Goal: Task Accomplishment & Management: Manage account settings

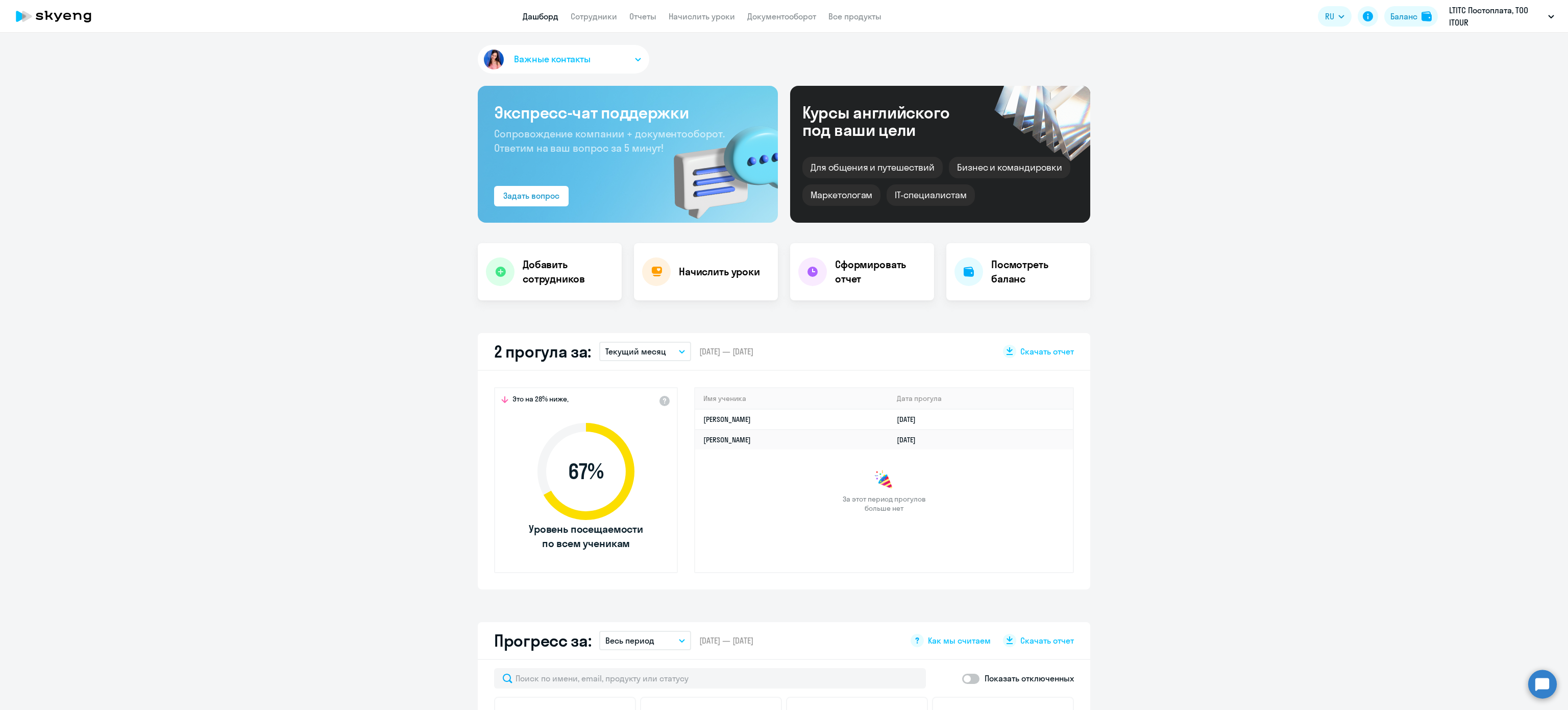
select select "30"
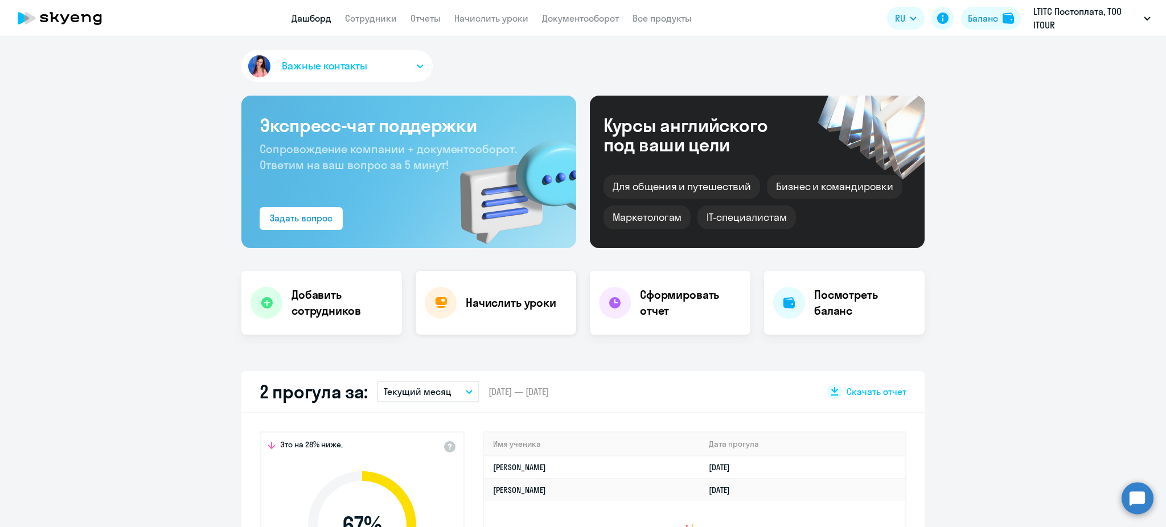
click at [511, 302] on h4 "Начислить уроки" at bounding box center [511, 303] width 91 height 16
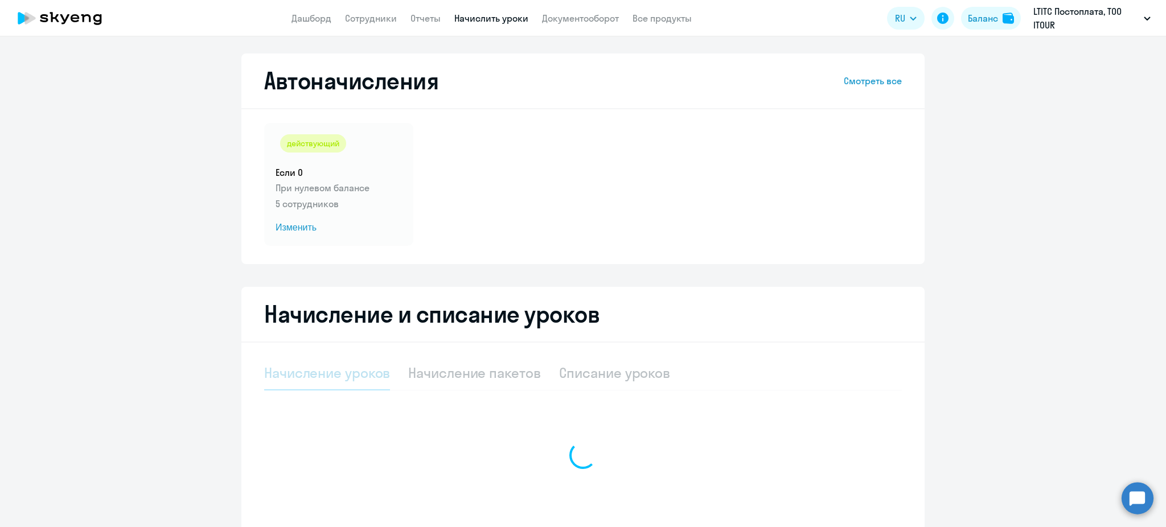
select select "10"
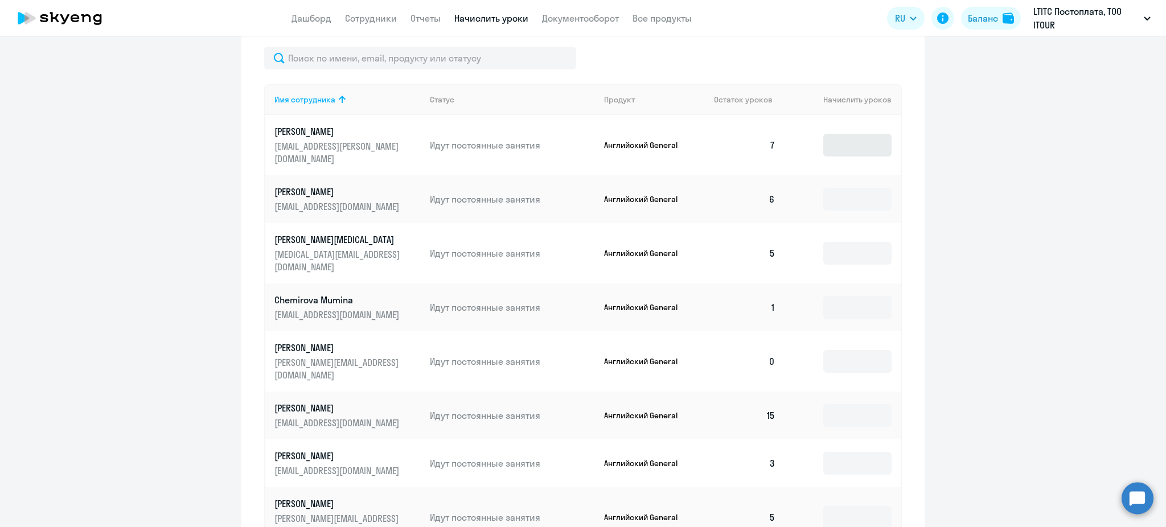
scroll to position [431, 0]
click at [857, 141] on input at bounding box center [857, 145] width 68 height 23
type input "1"
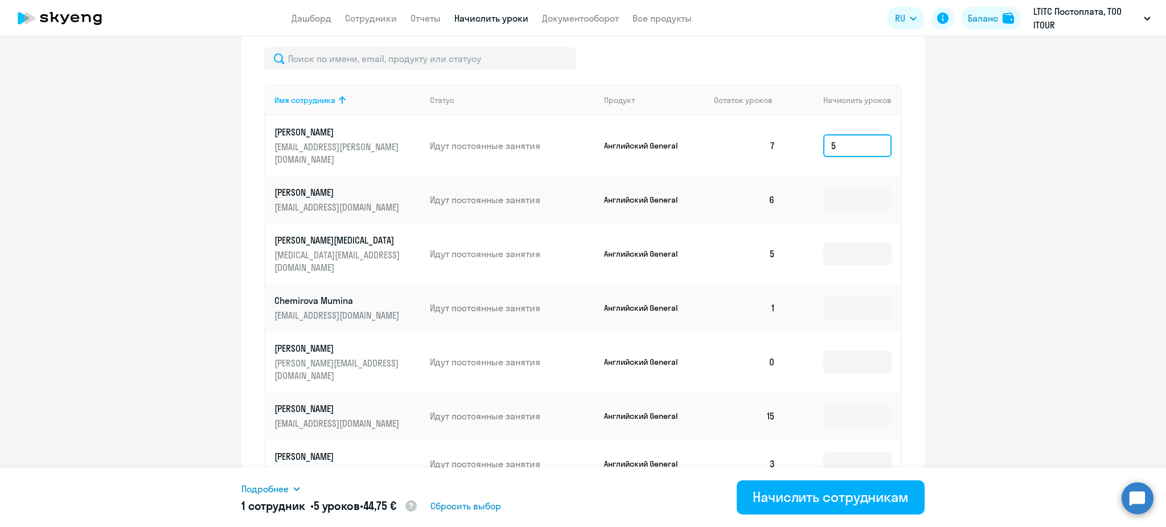
type input "5"
type input "6"
type input "7"
type input "11"
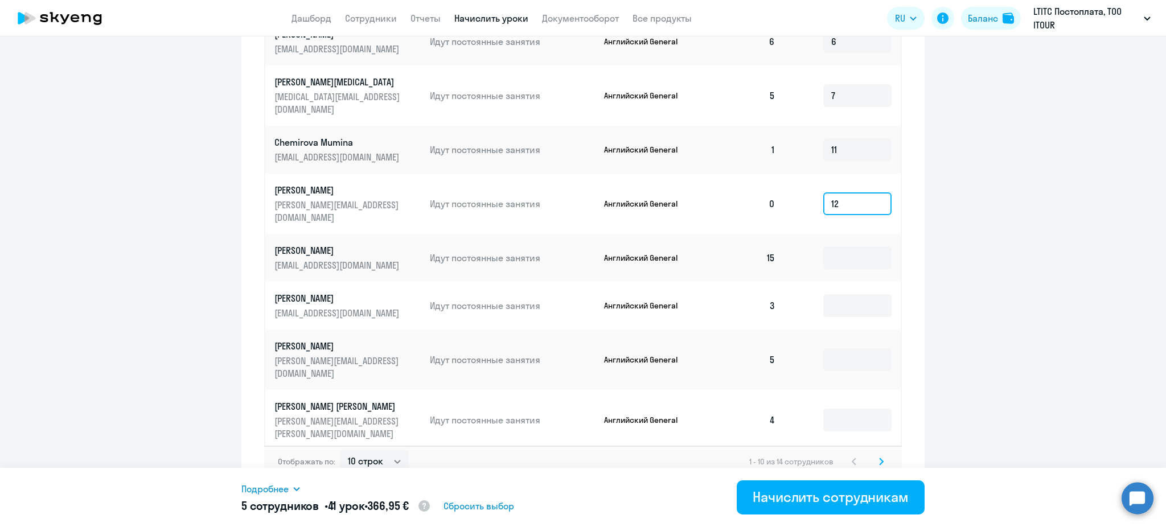
scroll to position [593, 0]
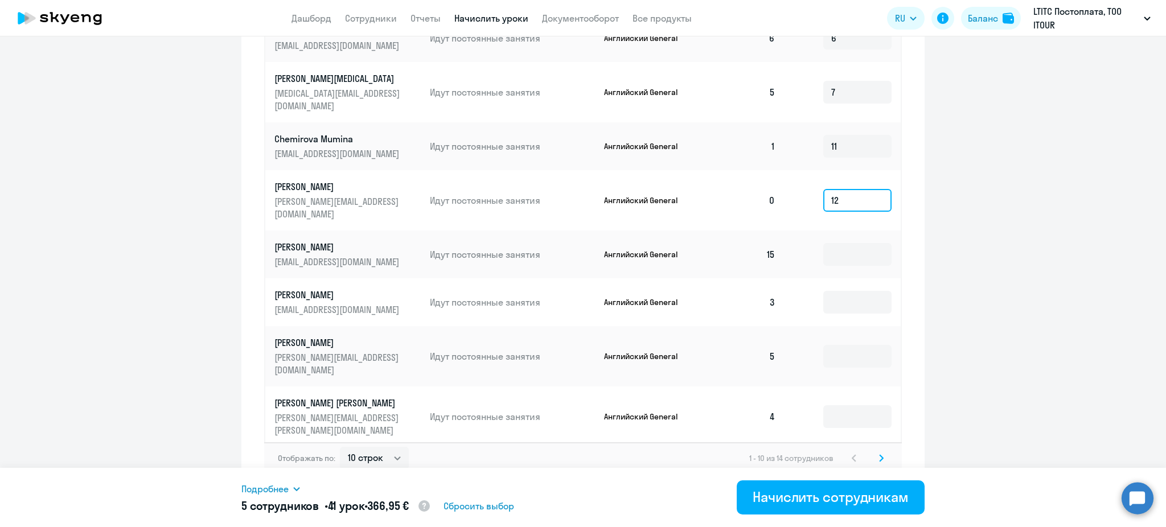
type input "12"
click at [843, 291] on input at bounding box center [857, 302] width 68 height 23
type input "9"
click at [837, 345] on input at bounding box center [857, 356] width 68 height 23
type input "7"
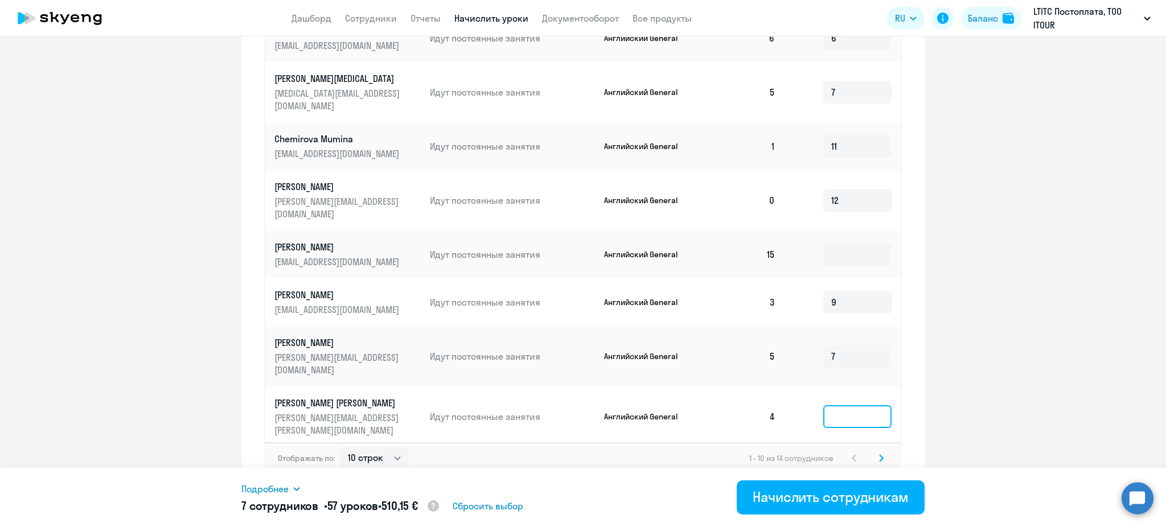
click at [835, 405] on input at bounding box center [857, 416] width 68 height 23
type input "8"
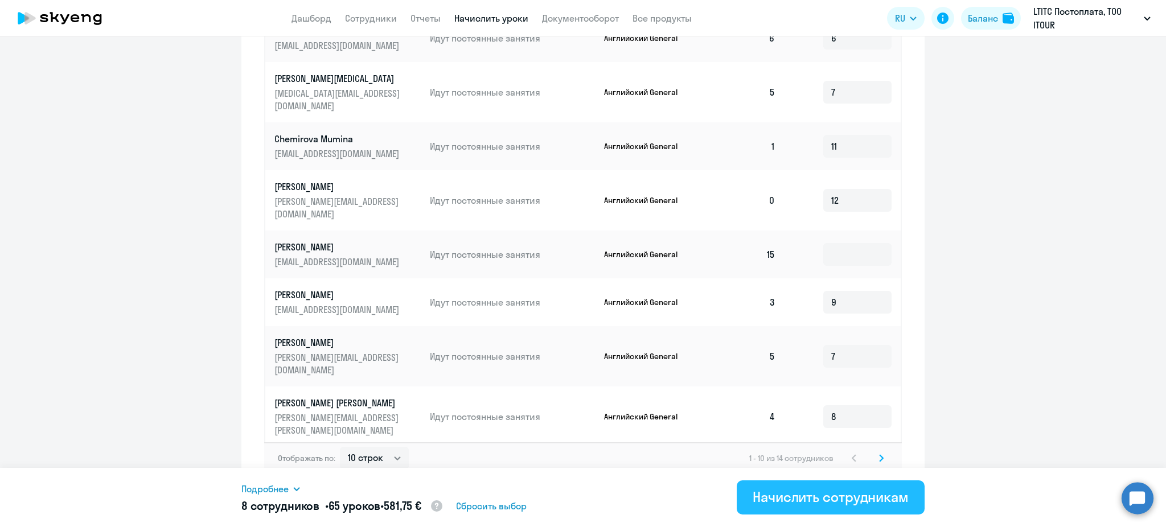
click at [840, 495] on div "Начислить сотрудникам" at bounding box center [831, 497] width 156 height 18
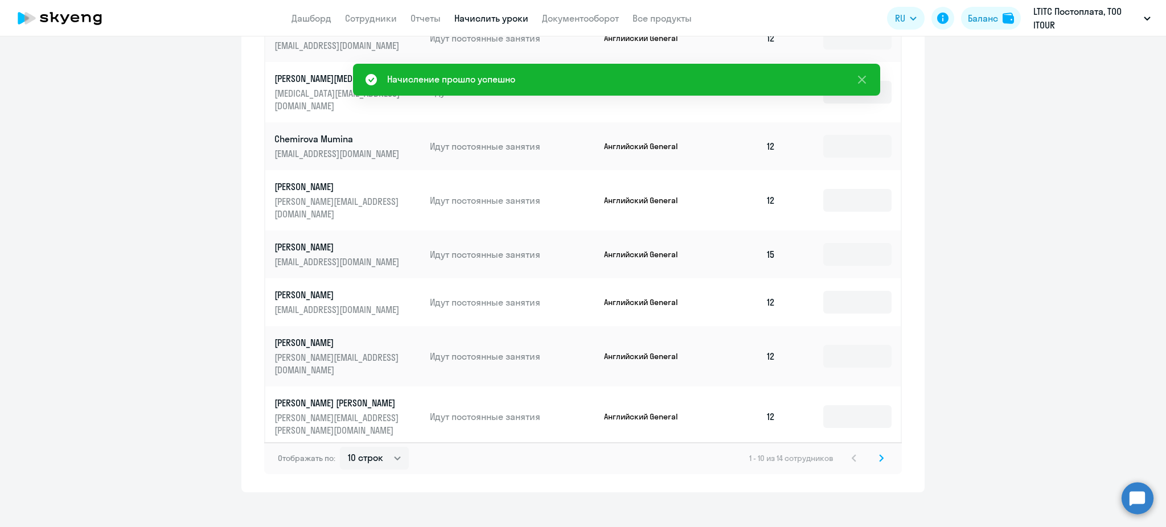
click at [880, 452] on svg-icon at bounding box center [882, 459] width 14 height 14
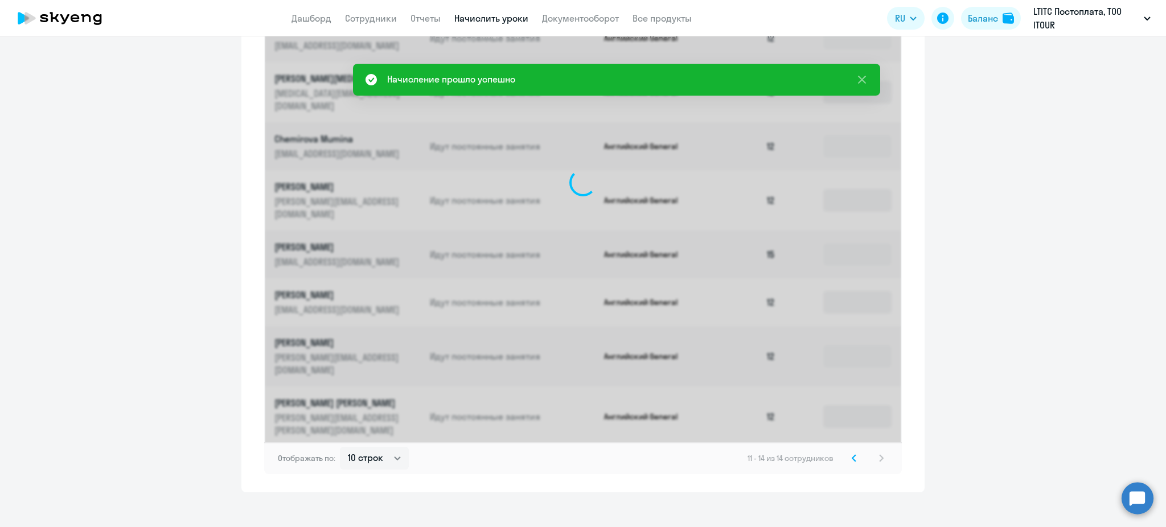
scroll to position [306, 0]
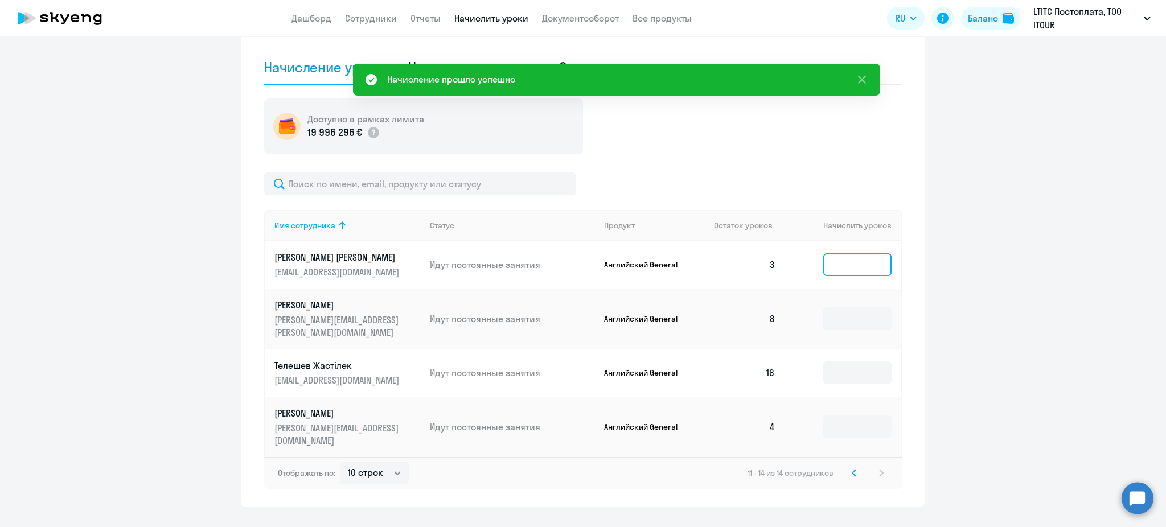
click at [838, 260] on input at bounding box center [857, 264] width 68 height 23
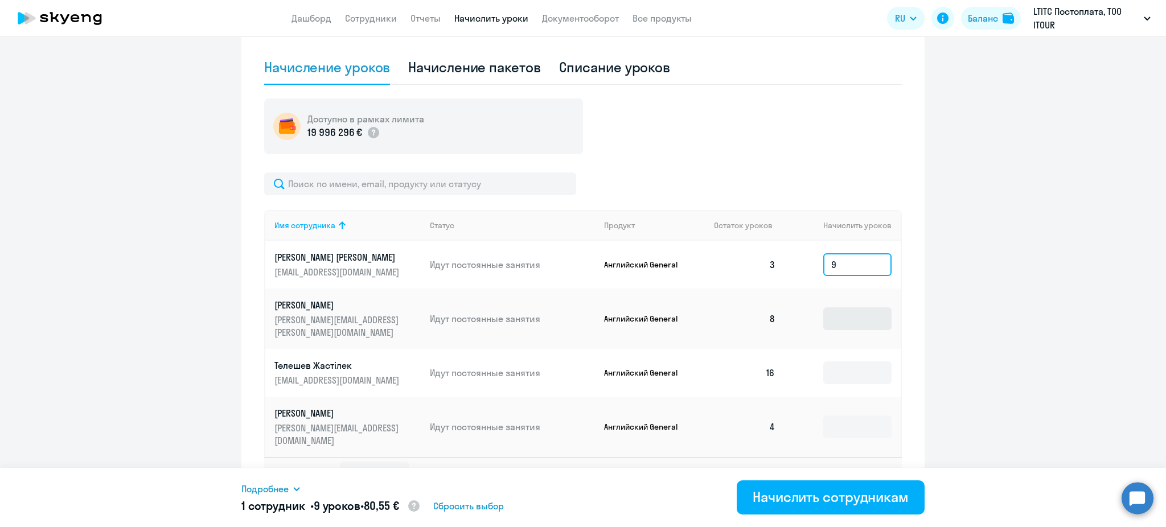
type input "9"
click at [835, 313] on input at bounding box center [857, 319] width 68 height 23
type input "4"
click at [834, 416] on input at bounding box center [857, 427] width 68 height 23
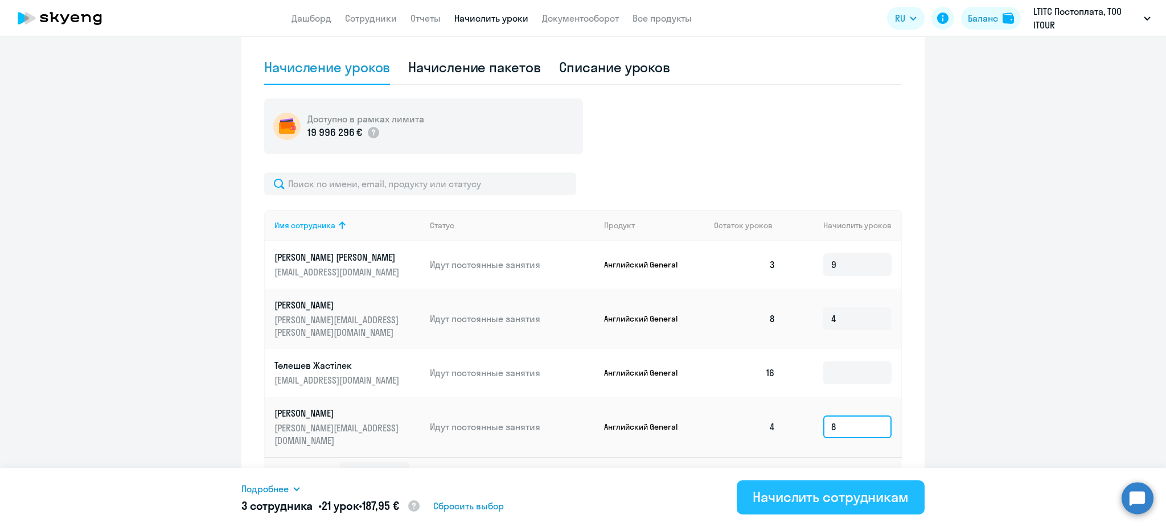
type input "8"
click at [811, 498] on div "Начислить сотрудникам" at bounding box center [831, 497] width 156 height 18
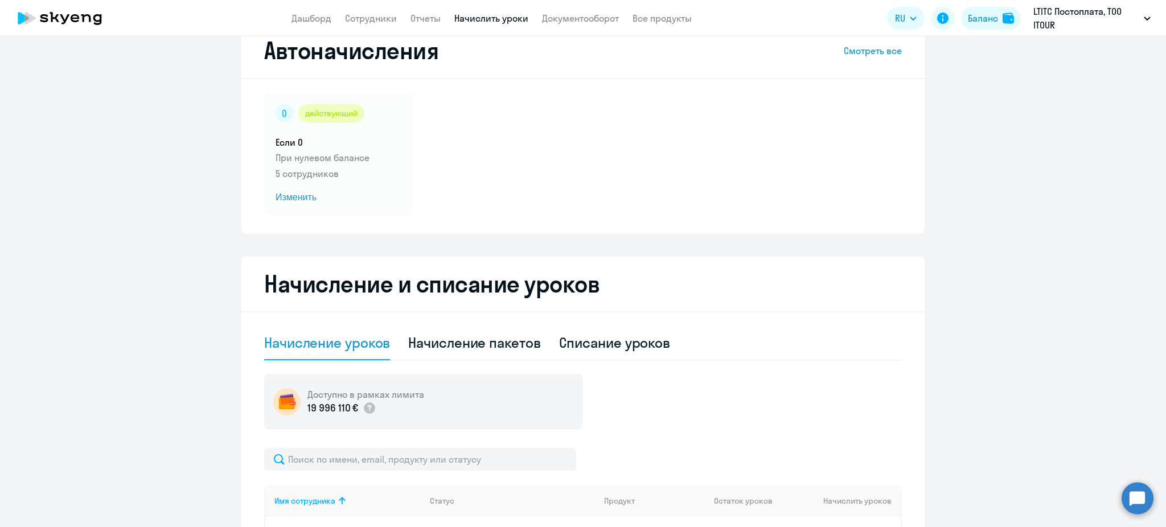
scroll to position [26, 0]
